Goal: Task Accomplishment & Management: Use online tool/utility

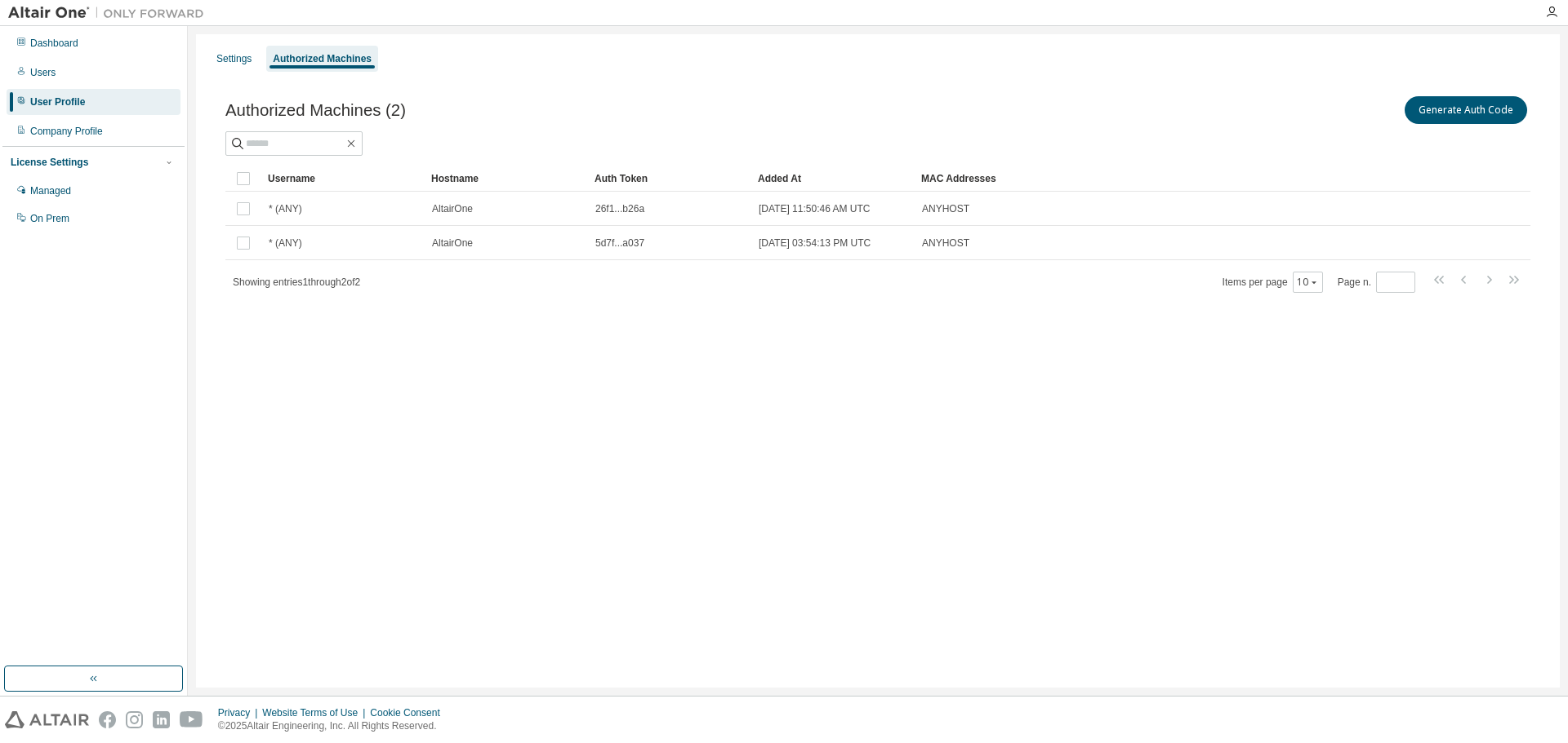
drag, startPoint x: 0, startPoint y: 0, endPoint x: 905, endPoint y: 528, distance: 1047.8
click at [1014, 577] on div "Settings Authorized Machines Authorized Machines (2) Generate Auth Code Clear L…" at bounding box center [878, 361] width 1364 height 654
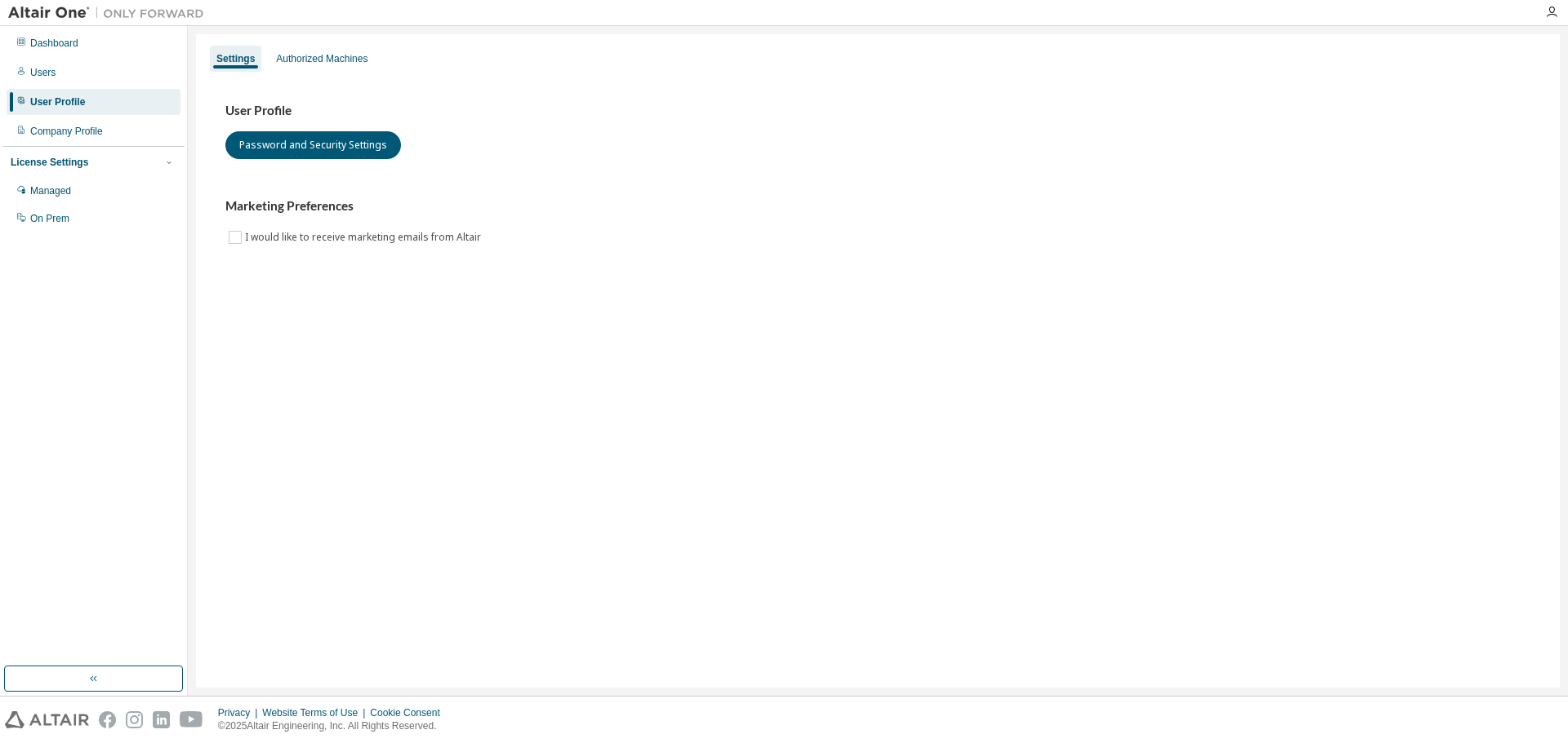
click at [108, 98] on div "User Profile" at bounding box center [93, 102] width 174 height 26
click at [360, 44] on div "Settings Authorized Machines" at bounding box center [878, 59] width 1344 height 30
click at [345, 54] on div "Authorized Machines" at bounding box center [321, 59] width 91 height 13
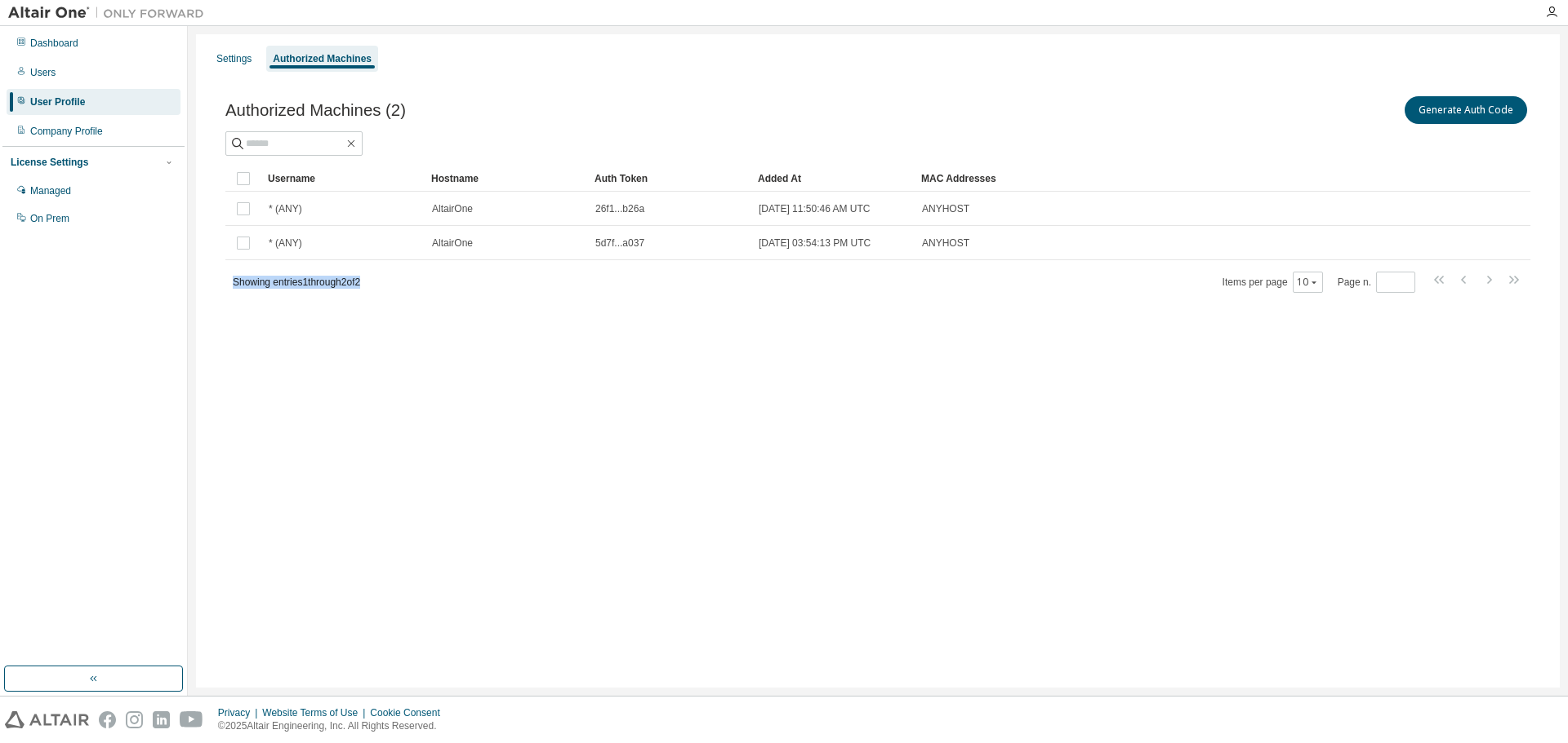
drag, startPoint x: 415, startPoint y: 287, endPoint x: 231, endPoint y: 286, distance: 184.0
click at [231, 286] on div "Showing entries 1 through 2 of 2 Items per page 10 Page n. *" at bounding box center [878, 281] width 1304 height 23
click at [371, 384] on div "Settings Authorized Machines Authorized Machines (2) Generate Auth Code Clear L…" at bounding box center [878, 361] width 1364 height 654
click at [1105, 533] on div "Settings Authorized Machines Authorized Machines (2) Generate Auth Code Clear L…" at bounding box center [878, 361] width 1364 height 654
click at [910, 535] on div "Settings Authorized Machines Authorized Machines (2) Generate Auth Code Clear L…" at bounding box center [878, 361] width 1364 height 654
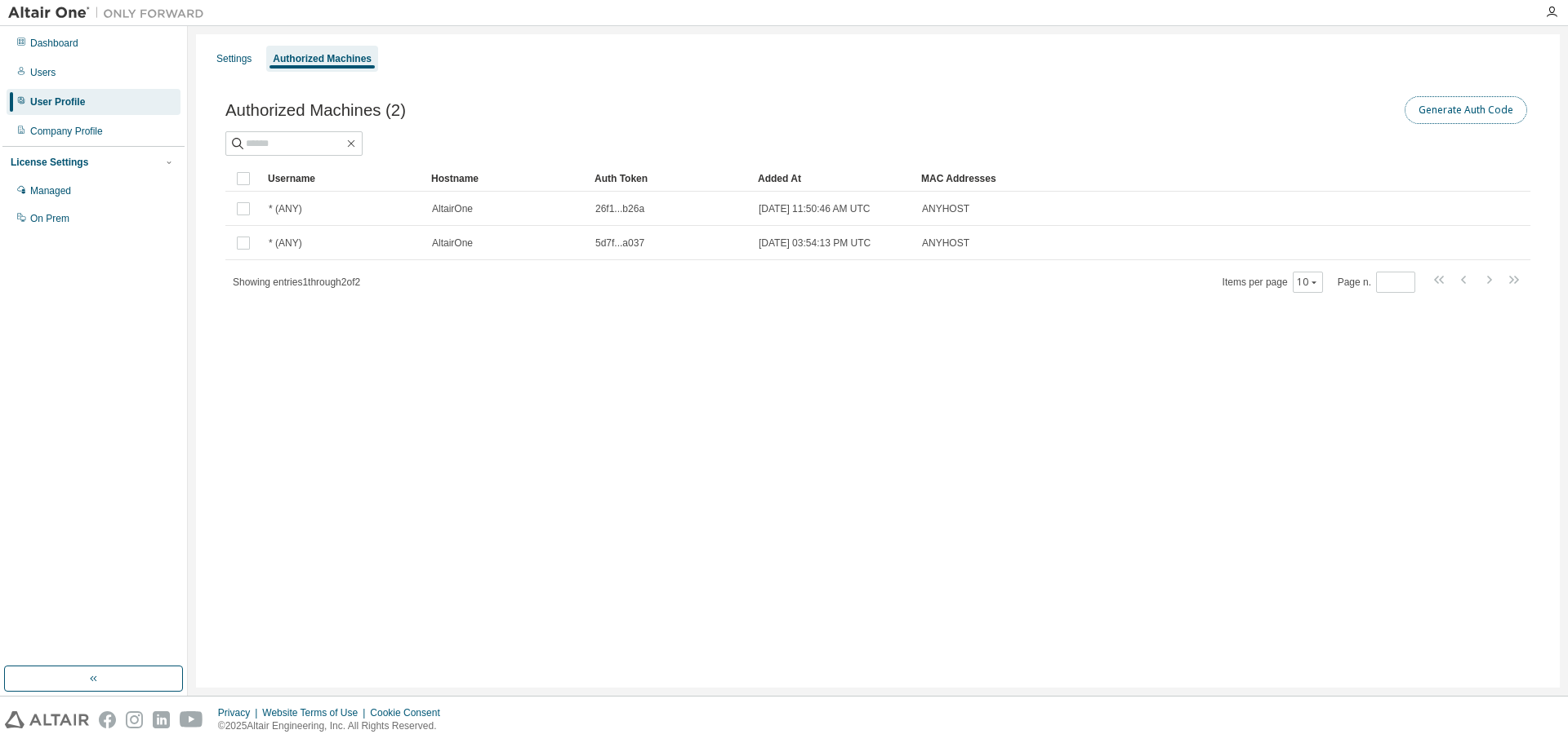
click at [1421, 116] on button "Generate Auth Code" at bounding box center [1465, 110] width 122 height 28
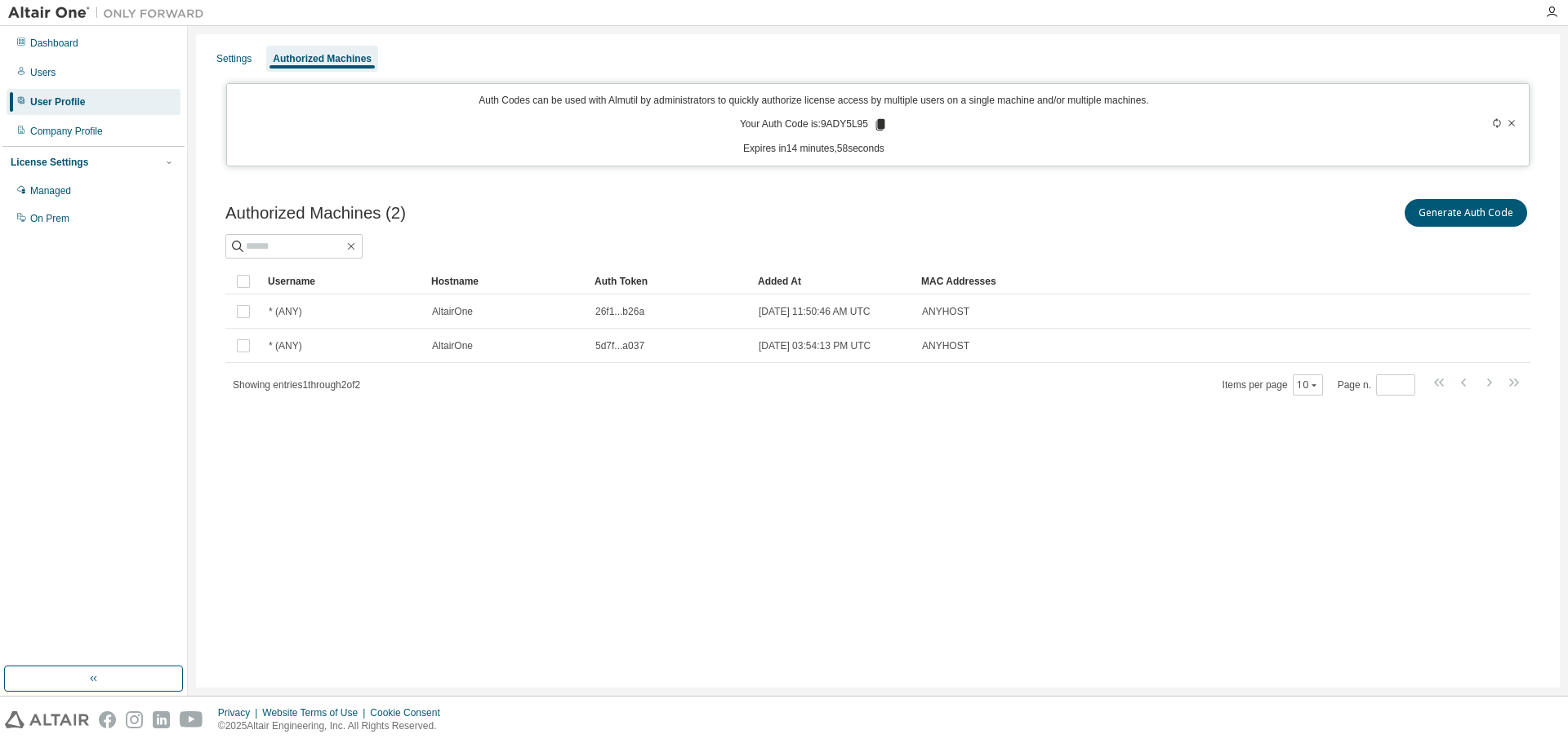
click at [854, 122] on p "Your Auth Code is: 9ADY5L95" at bounding box center [813, 125] width 148 height 15
copy p "9ADY5L95"
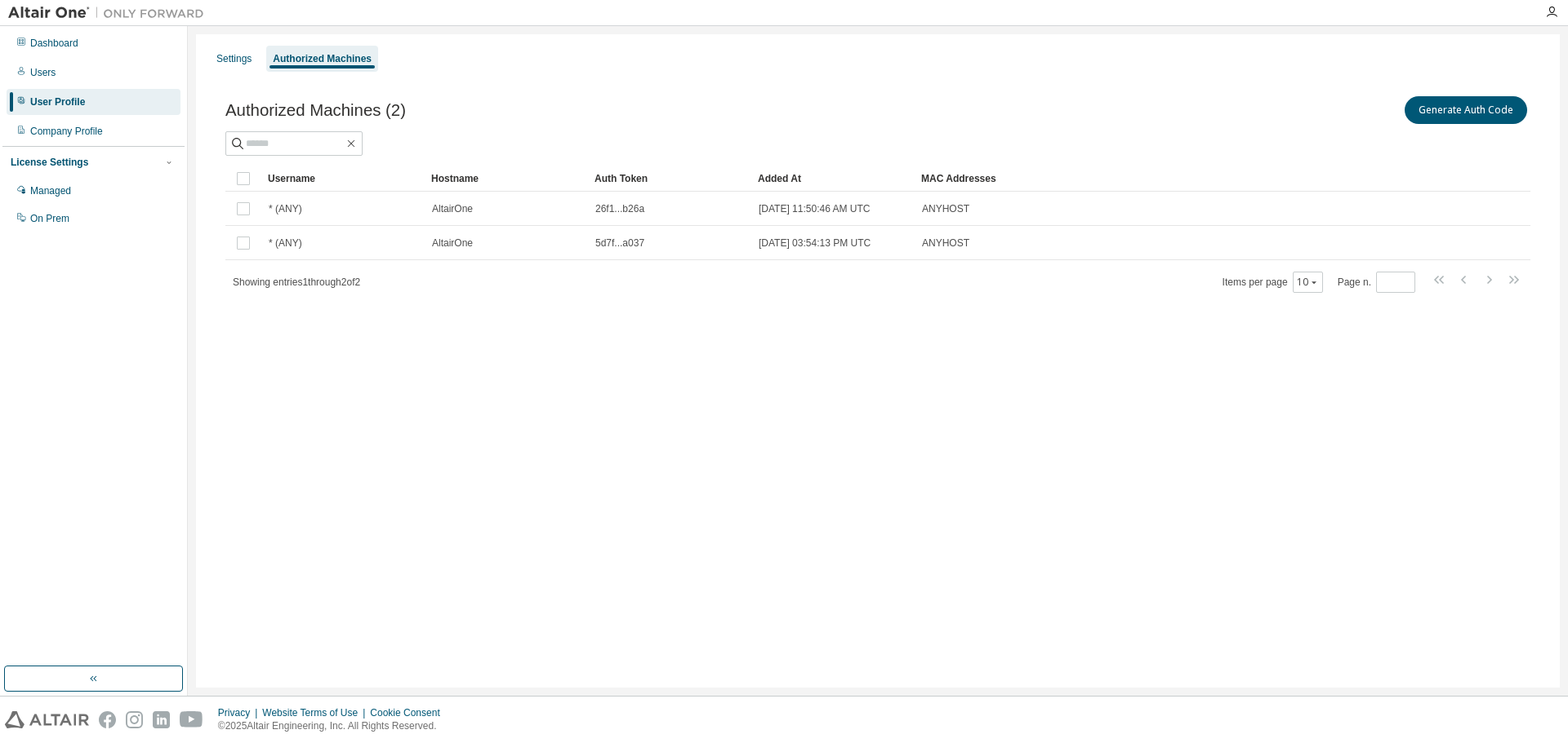
drag, startPoint x: 870, startPoint y: 475, endPoint x: 879, endPoint y: 473, distance: 9.2
click at [871, 475] on div "Settings Authorized Machines Authorized Machines (2) Generate Auth Code Clear L…" at bounding box center [878, 361] width 1364 height 654
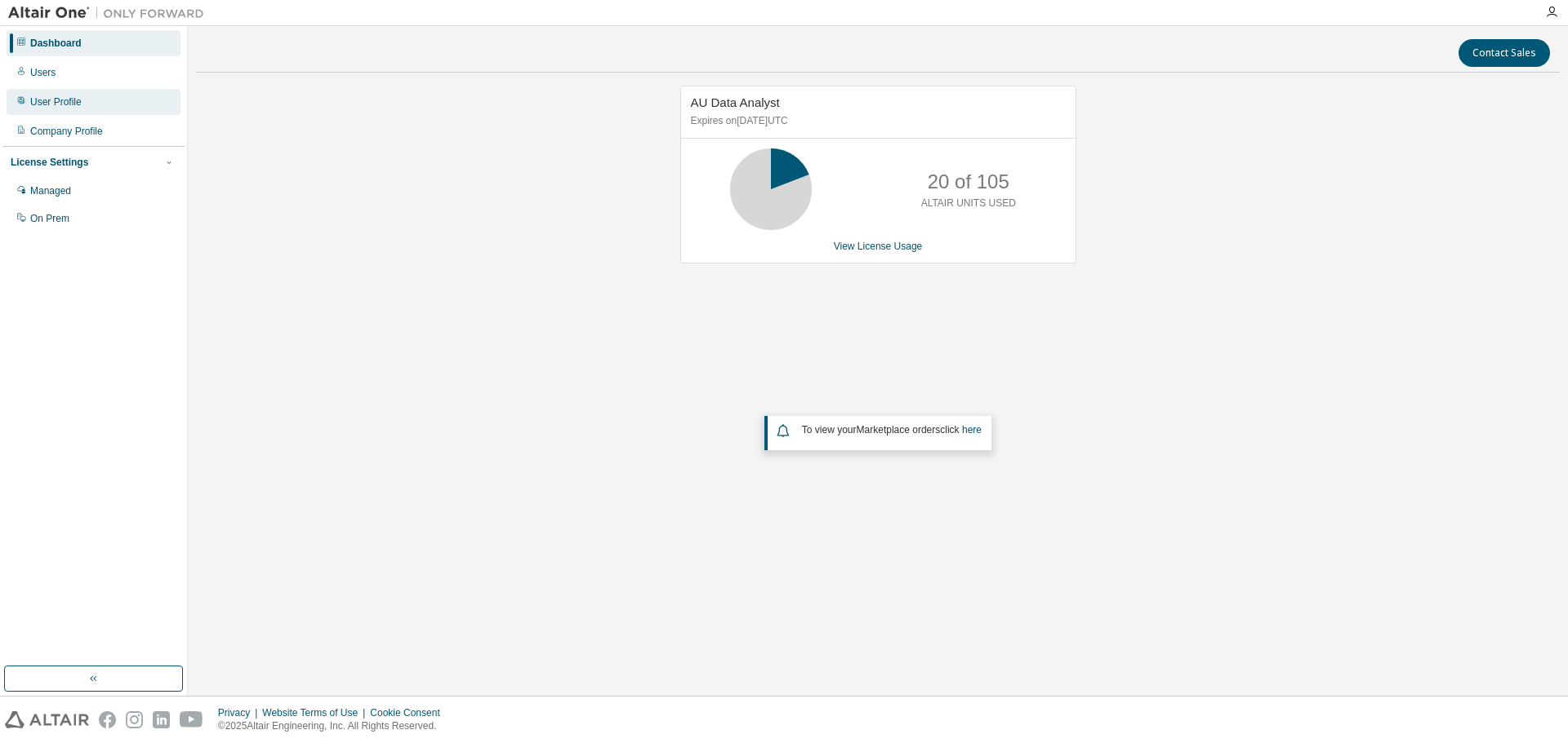
click at [75, 111] on div "User Profile" at bounding box center [93, 102] width 174 height 26
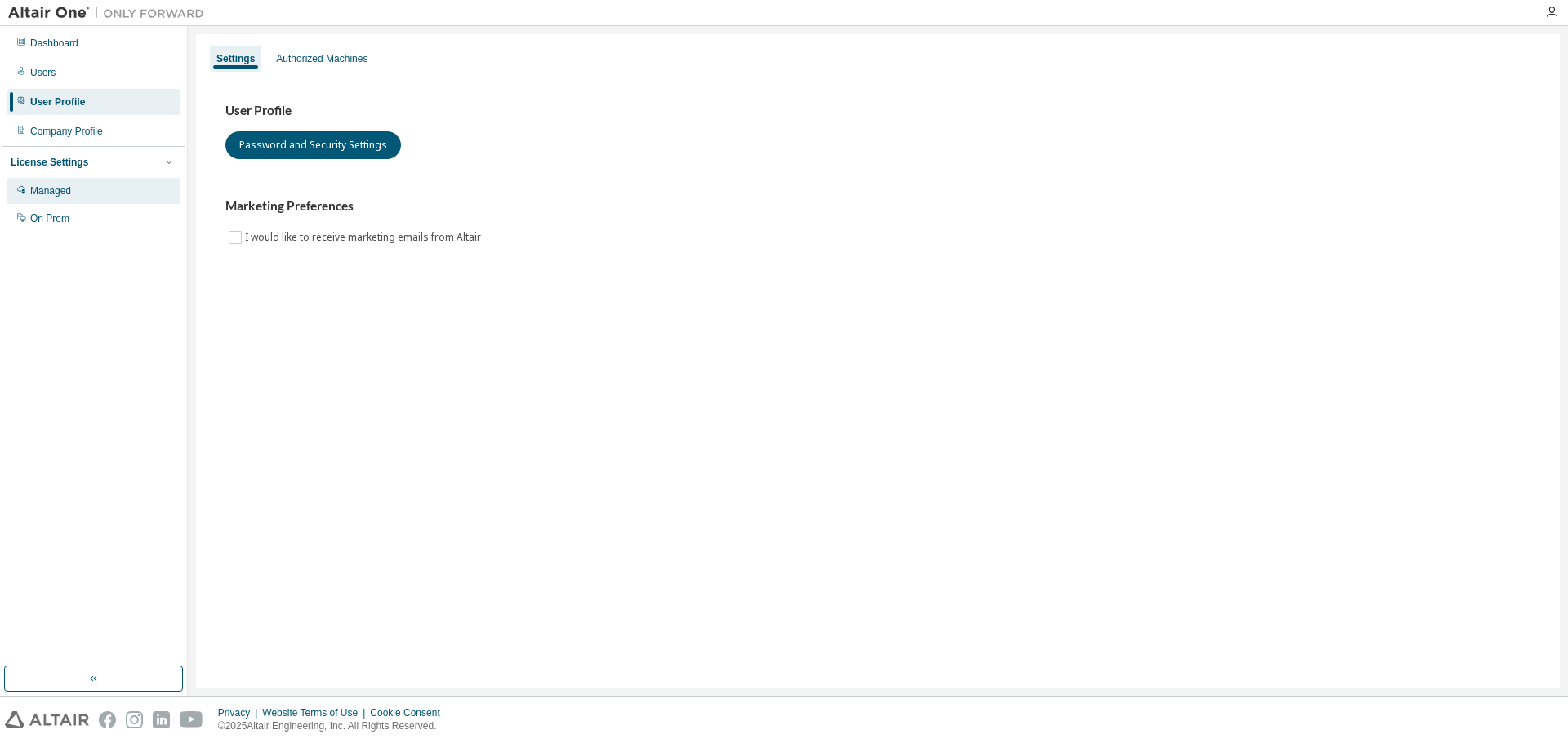
click at [77, 190] on div "Managed" at bounding box center [93, 191] width 174 height 26
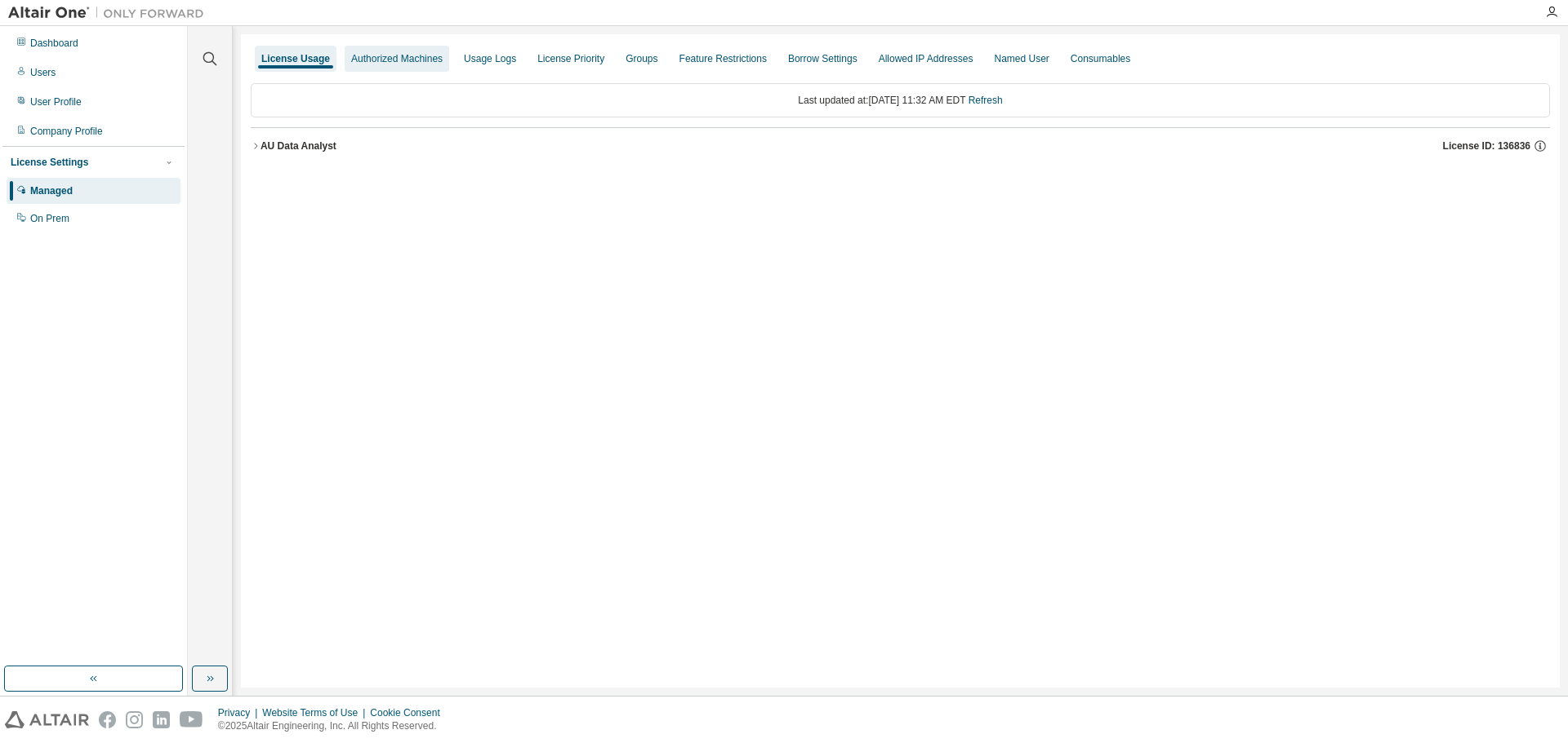
click at [387, 67] on div "Authorized Machines" at bounding box center [397, 59] width 104 height 26
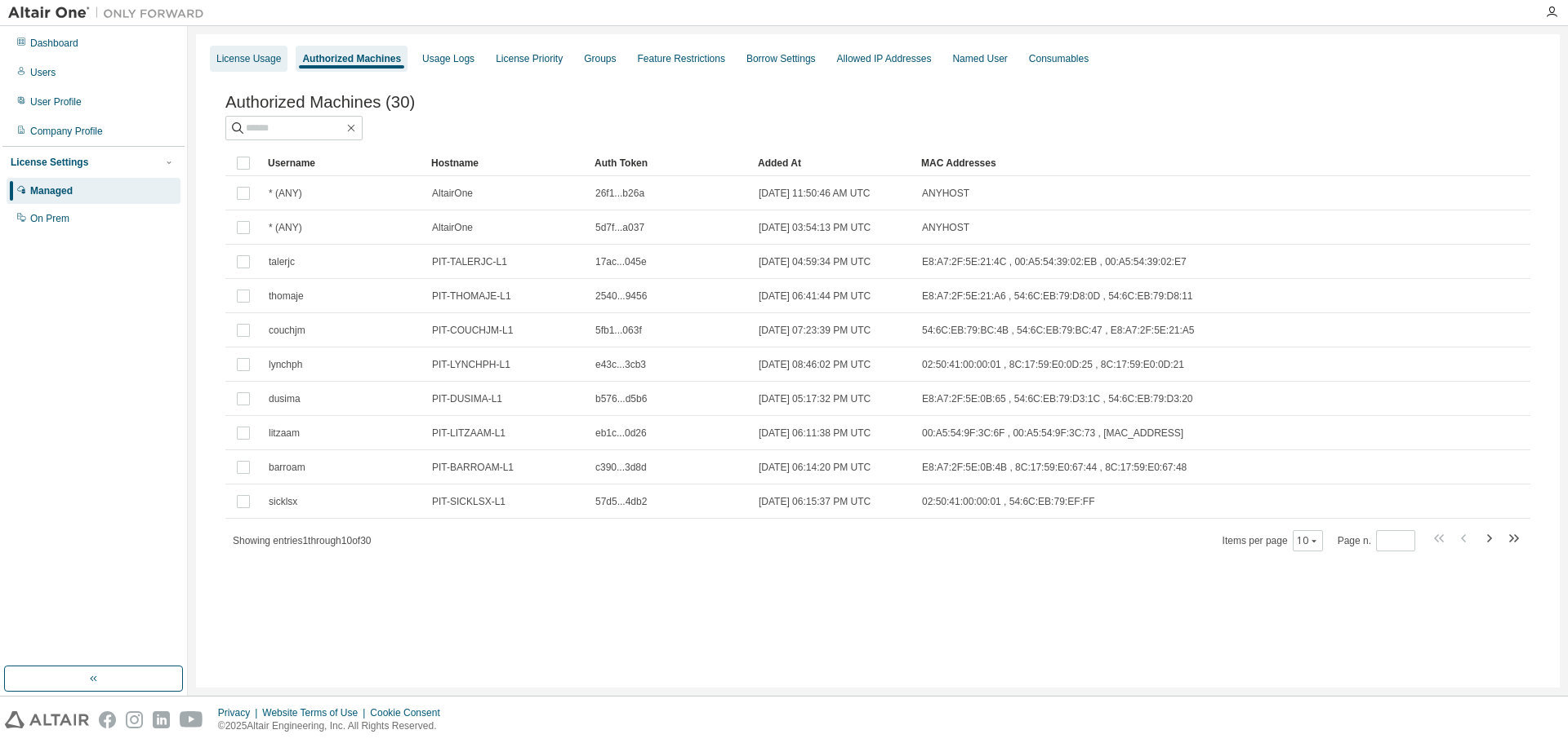
click at [266, 62] on div "License Usage" at bounding box center [248, 59] width 64 height 13
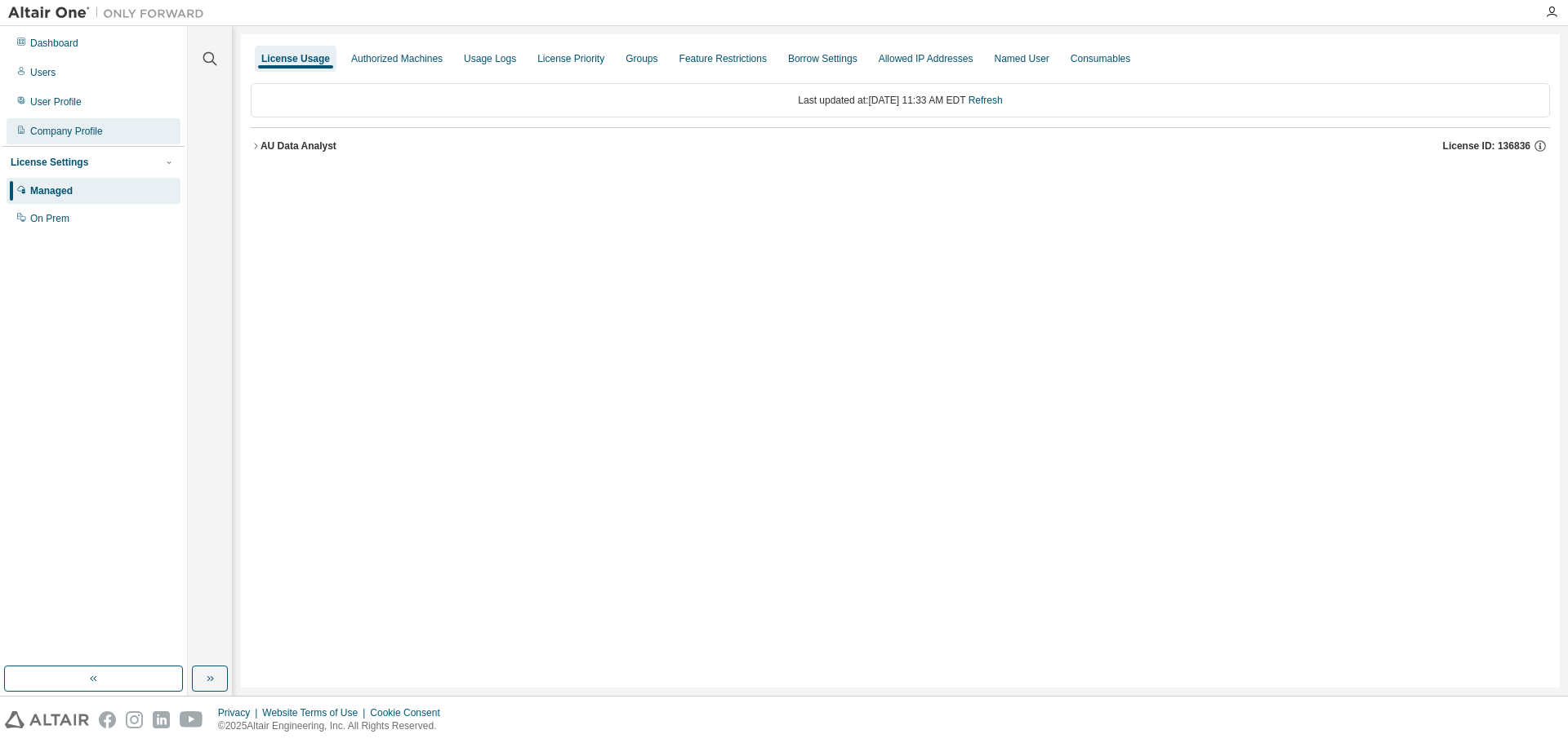
click at [98, 123] on div "Company Profile" at bounding box center [93, 131] width 174 height 26
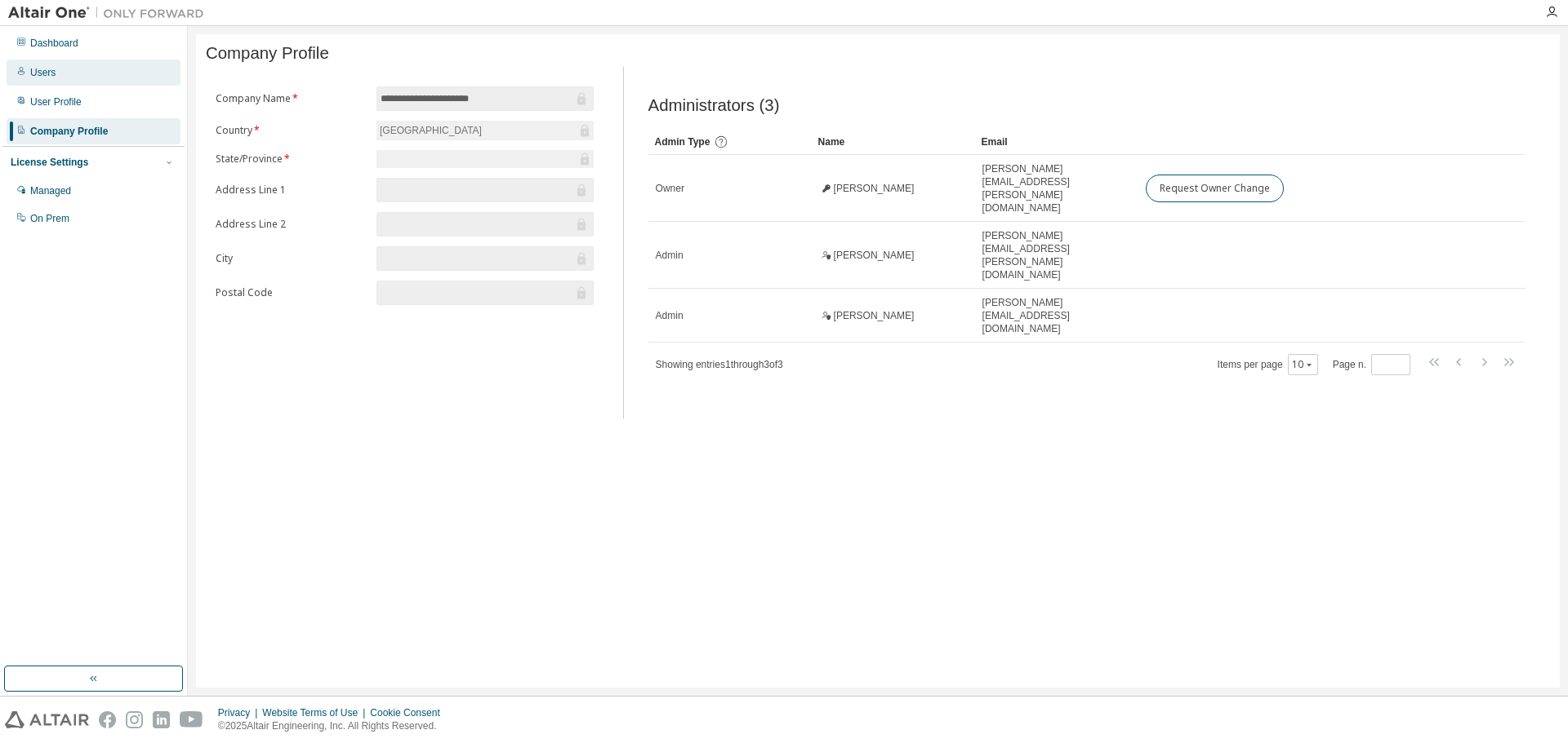
click at [97, 77] on div "Users" at bounding box center [93, 73] width 174 height 26
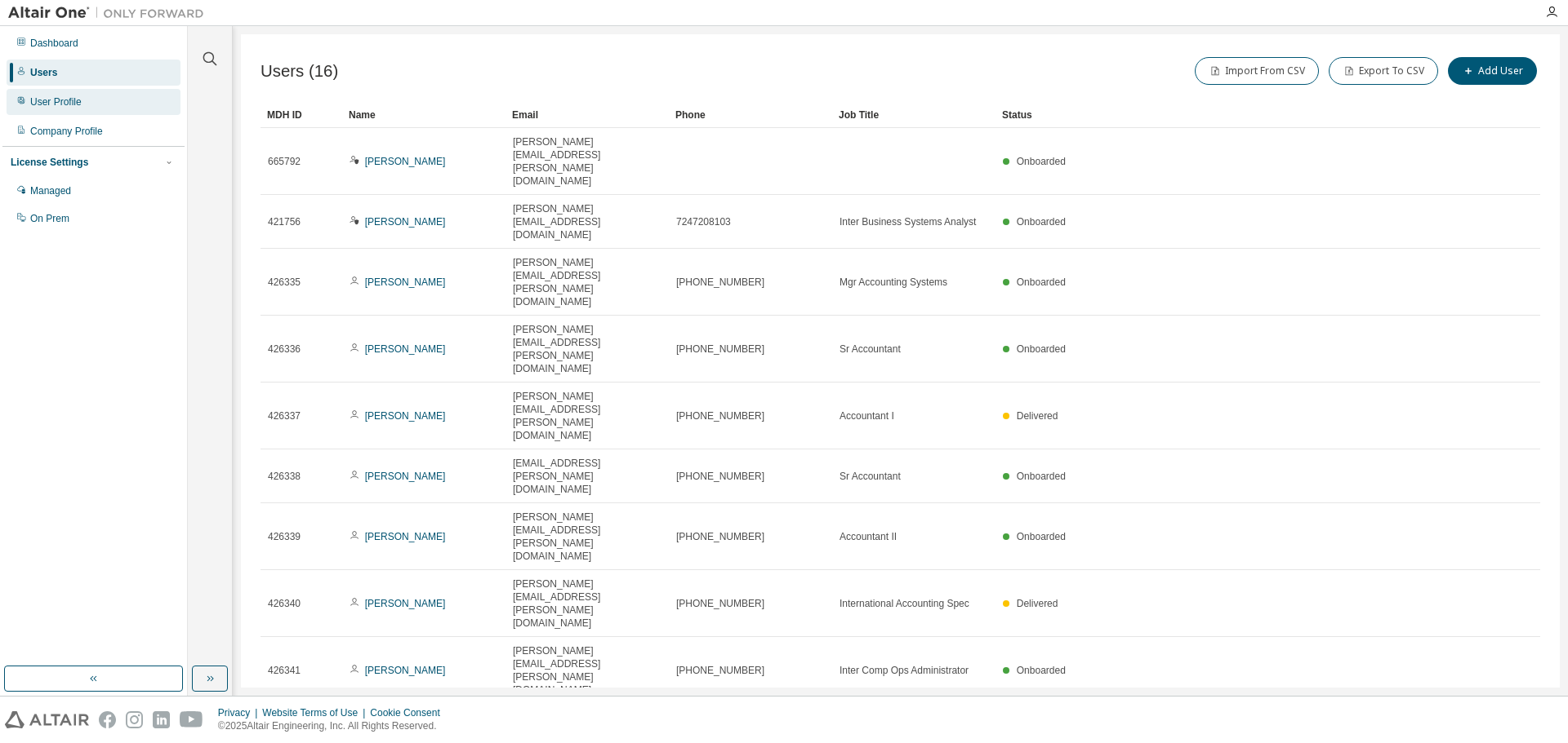
click at [62, 112] on div "User Profile" at bounding box center [93, 102] width 174 height 26
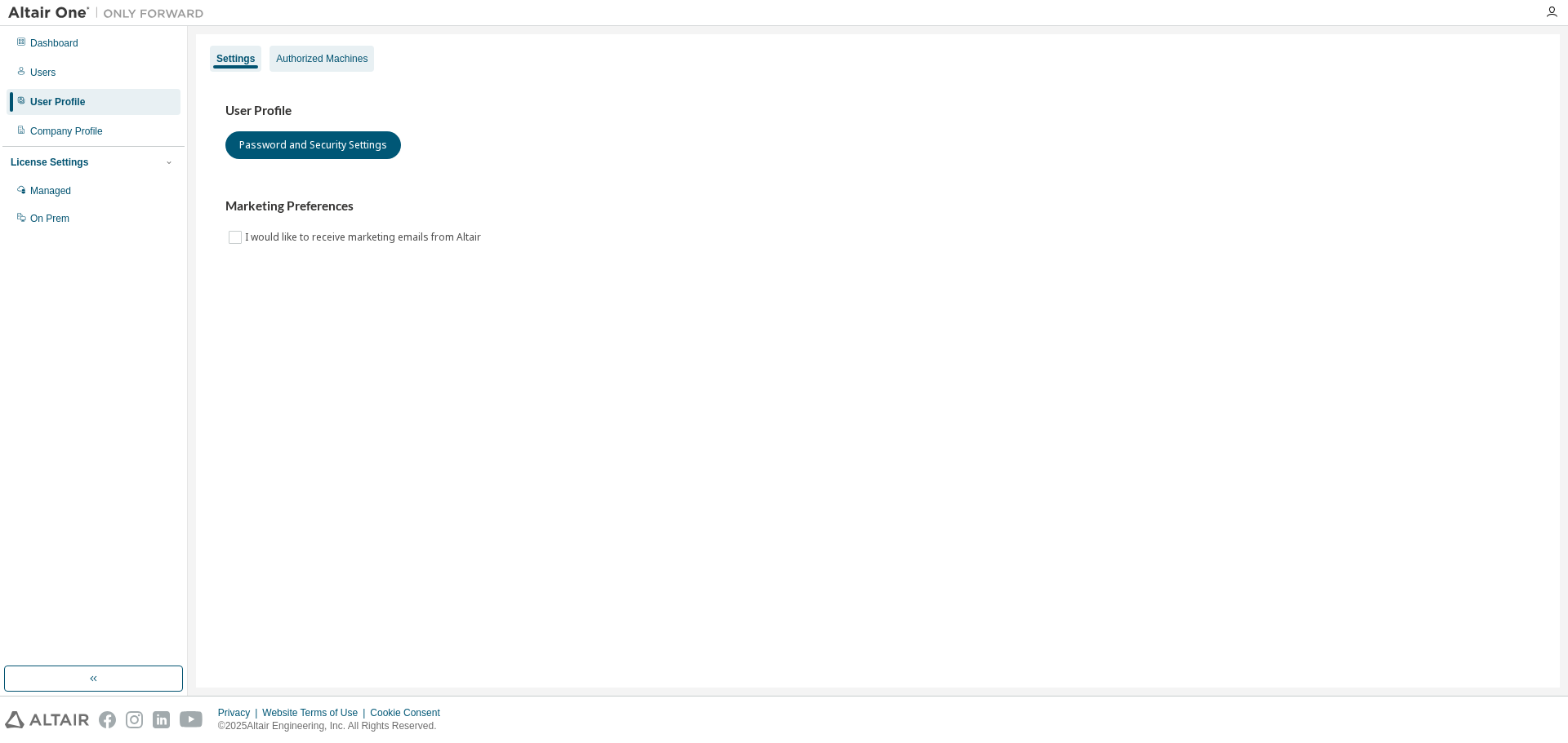
click at [348, 66] on div "Authorized Machines" at bounding box center [321, 59] width 104 height 26
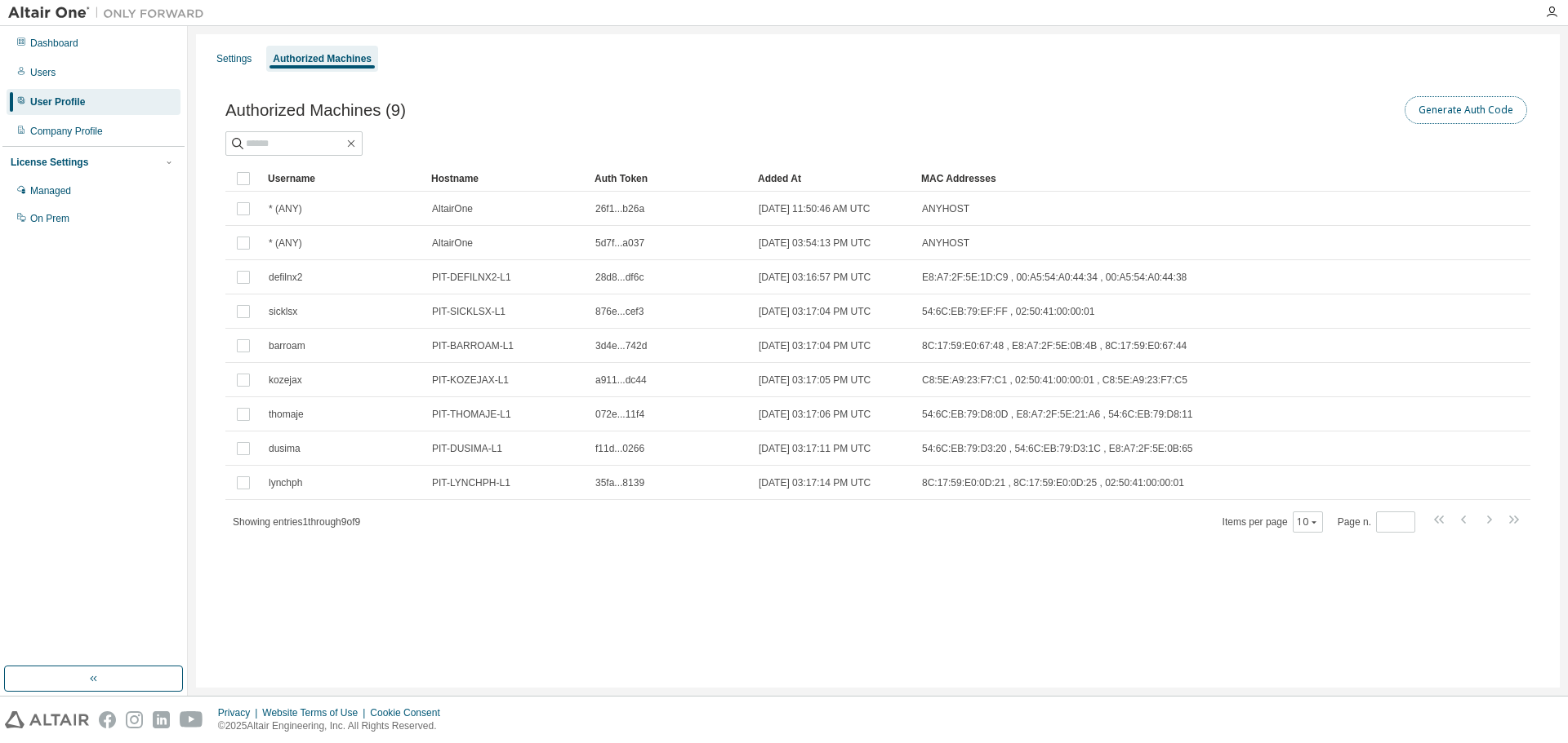
click at [1487, 101] on button "Generate Auth Code" at bounding box center [1465, 110] width 122 height 28
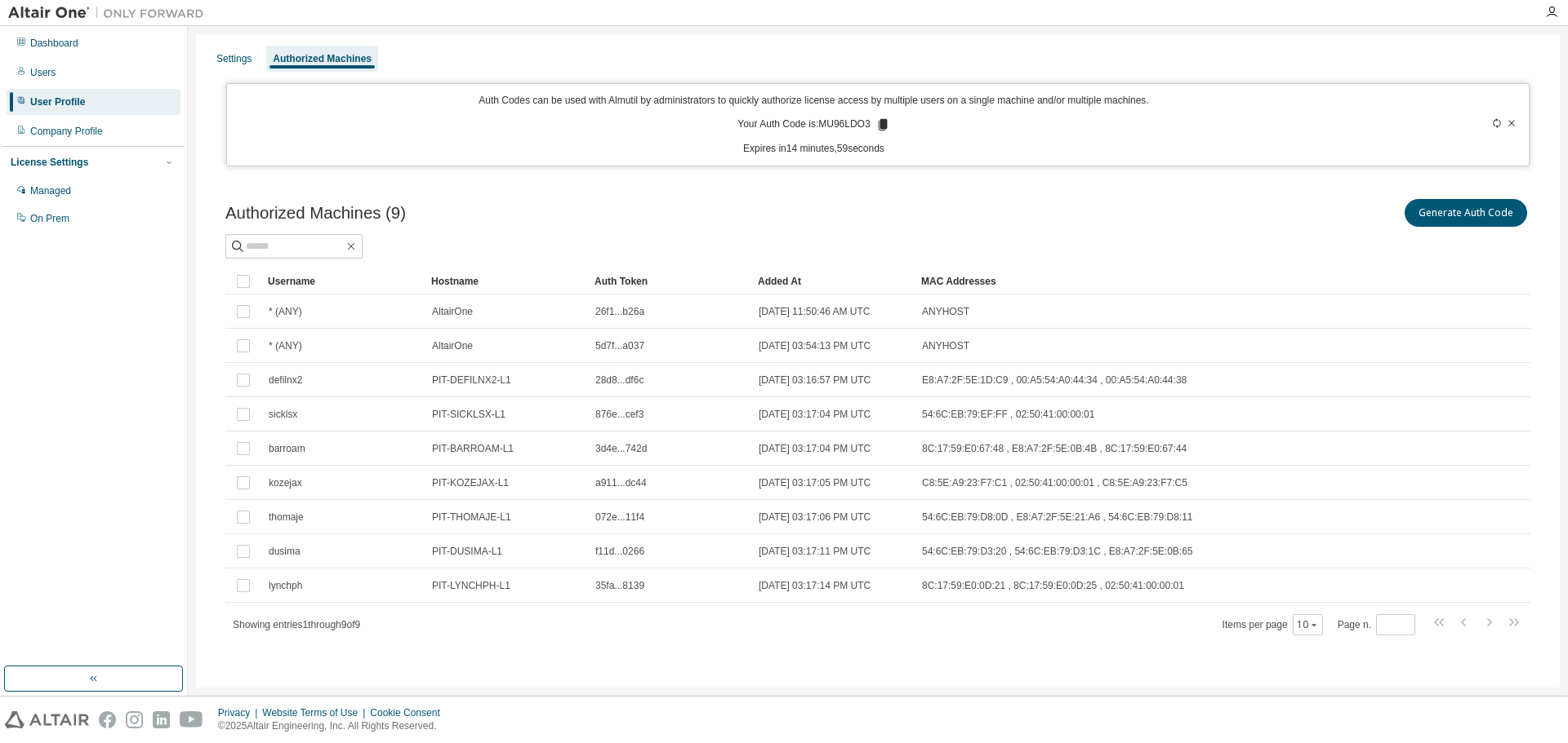
click at [841, 126] on p "Your Auth Code is: MU96LDO3" at bounding box center [812, 125] width 152 height 15
copy p "MU96LDO3"
